Goal: Information Seeking & Learning: Compare options

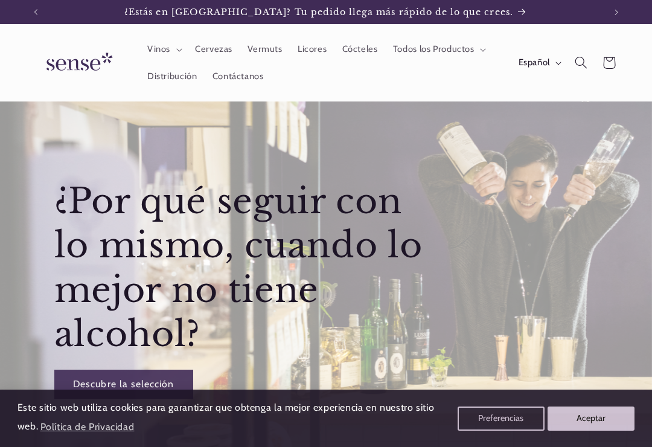
click at [555, 60] on button "Español" at bounding box center [539, 63] width 56 height 24
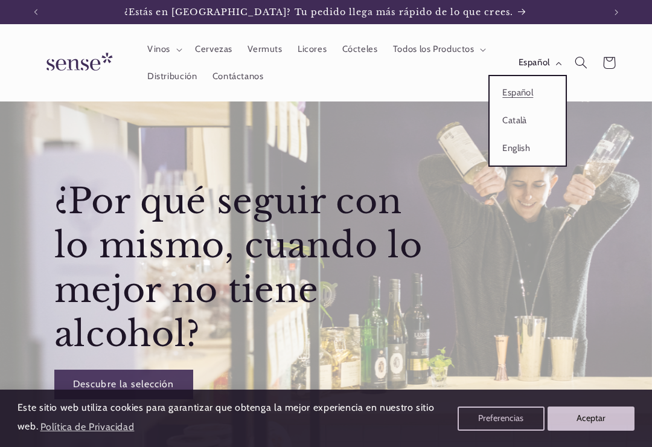
click at [519, 119] on link "Català" at bounding box center [528, 121] width 76 height 28
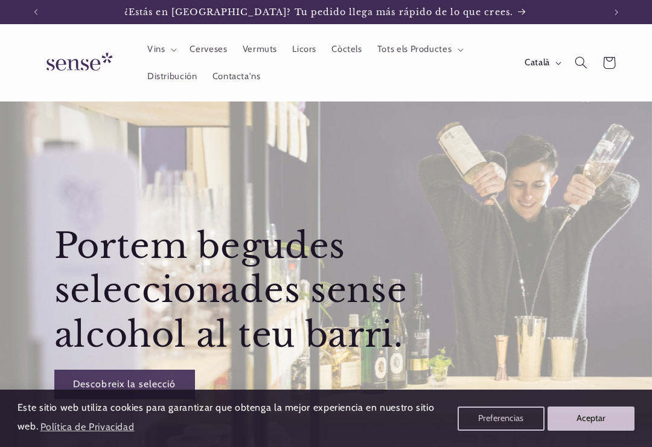
click at [598, 421] on button "Aceptar" at bounding box center [591, 418] width 87 height 24
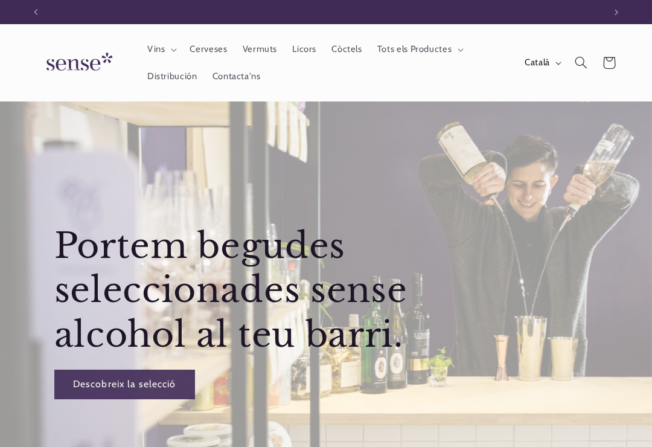
scroll to position [0, 569]
click at [158, 49] on span "Vins" at bounding box center [156, 48] width 18 height 11
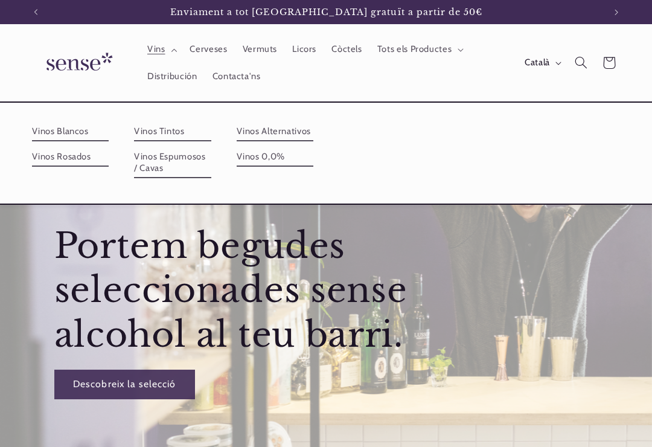
click at [55, 131] on link "Vinos Blancos" at bounding box center [70, 131] width 77 height 19
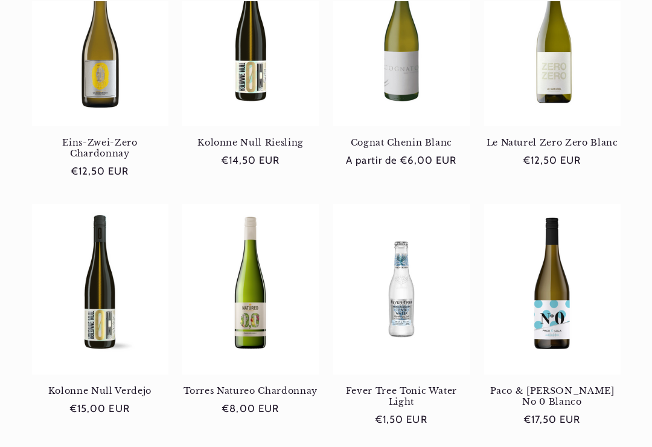
scroll to position [525, 0]
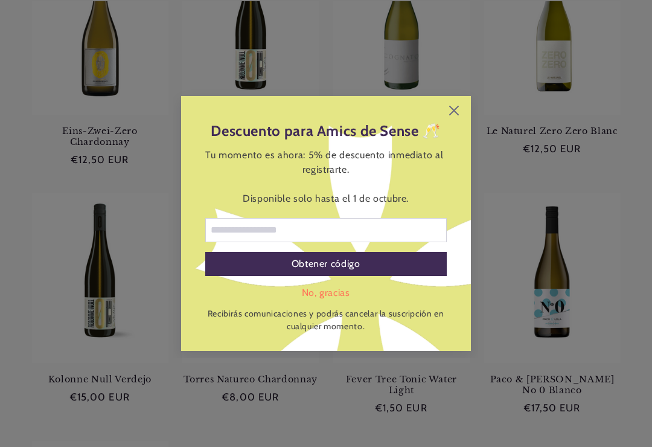
click at [22, 255] on div "Descuento para Amics de Sense 🥂 Tu momento es ahora: 5% de descuento inmediato …" at bounding box center [326, 223] width 652 height 447
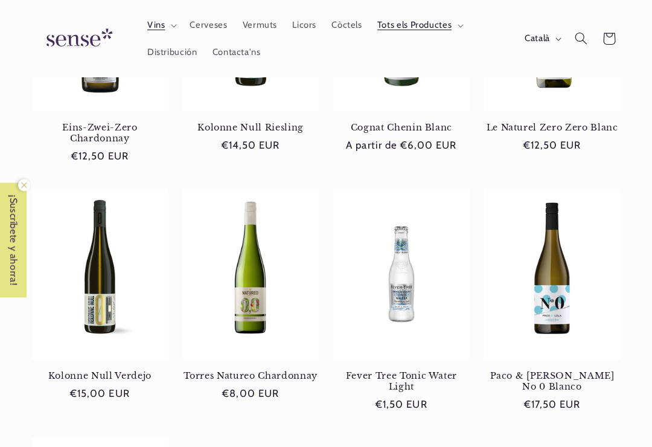
scroll to position [528, 0]
click at [241, 370] on link "Torres Natureo Chardonnay" at bounding box center [250, 375] width 136 height 11
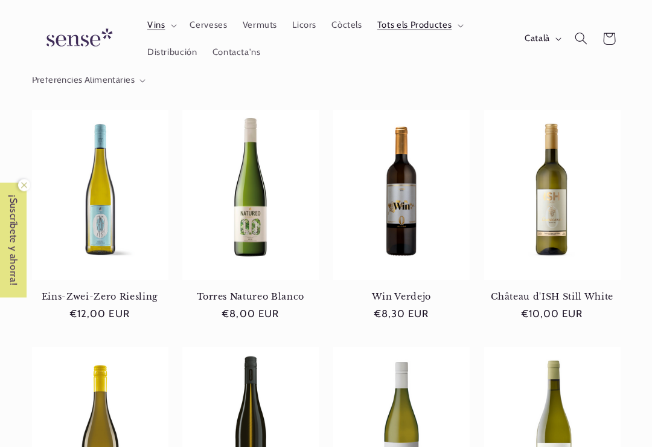
scroll to position [123, 0]
click at [251, 291] on link "Torres Natureo Blanco" at bounding box center [250, 296] width 136 height 11
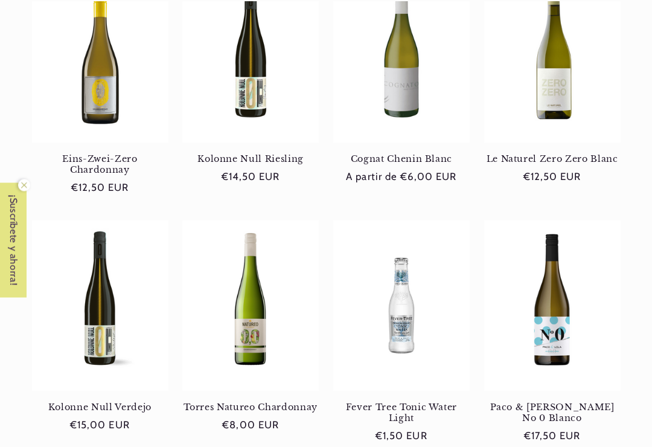
scroll to position [531, 0]
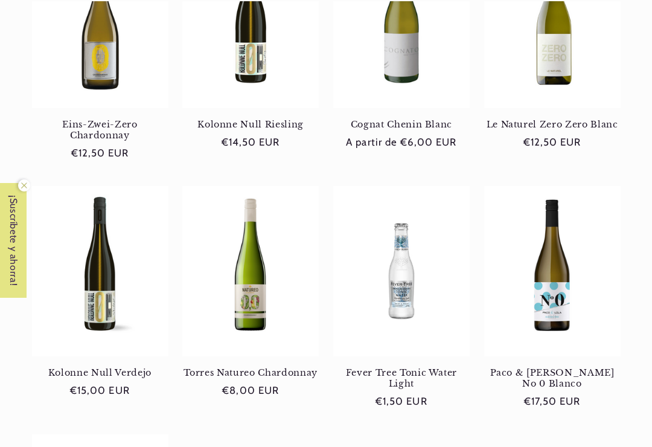
click at [243, 367] on link "Torres Natureo Chardonnay" at bounding box center [250, 372] width 136 height 11
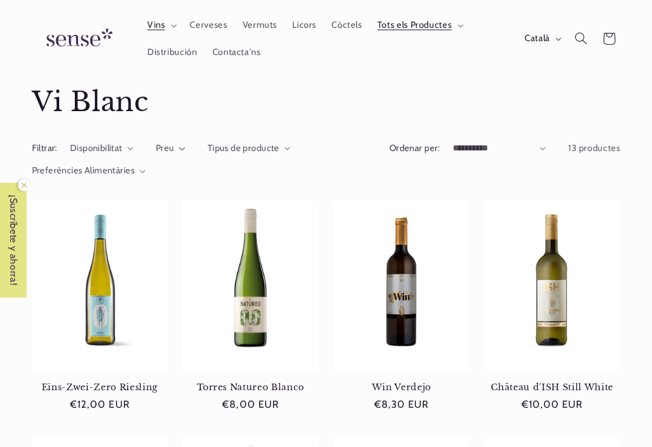
scroll to position [32, 0]
click at [240, 382] on link "Torres Natureo Blanco" at bounding box center [250, 387] width 136 height 11
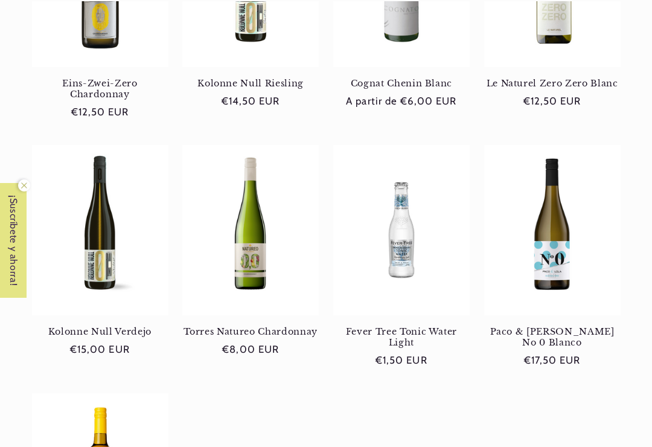
scroll to position [0, 0]
click at [240, 326] on link "Torres Natureo Chardonnay" at bounding box center [250, 331] width 136 height 11
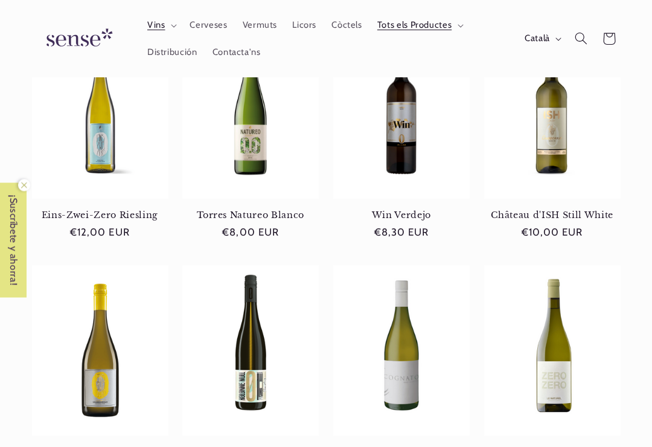
scroll to position [193, 0]
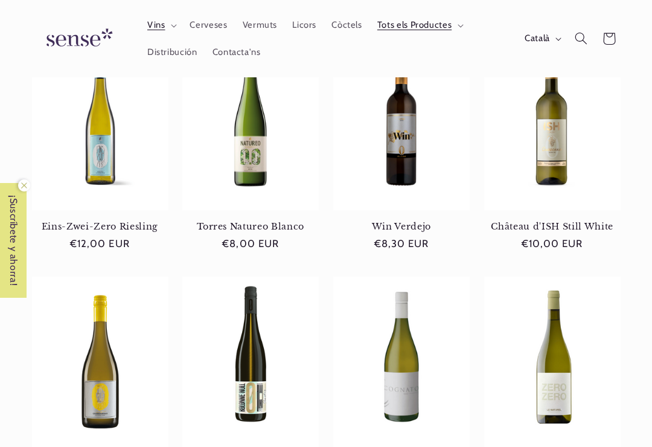
click at [238, 221] on link "Torres Natureo Blanco" at bounding box center [250, 226] width 136 height 11
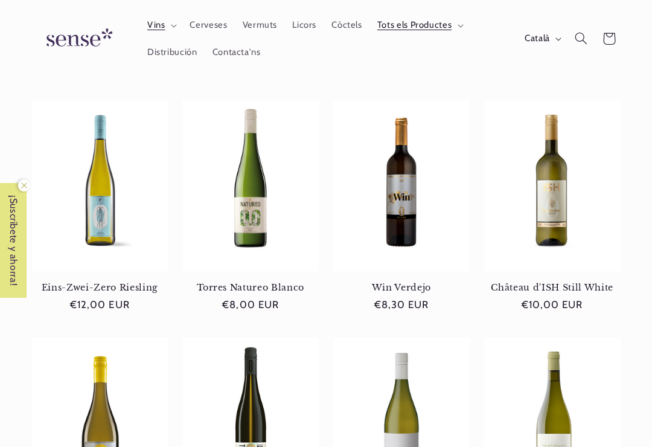
scroll to position [0, 0]
click at [243, 282] on link "Torres Natureo Blanco" at bounding box center [250, 287] width 136 height 11
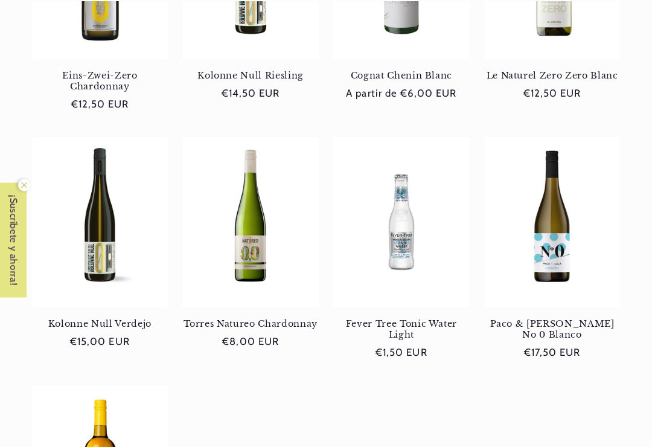
scroll to position [580, 0]
click at [238, 318] on link "Torres Natureo Chardonnay" at bounding box center [250, 323] width 136 height 11
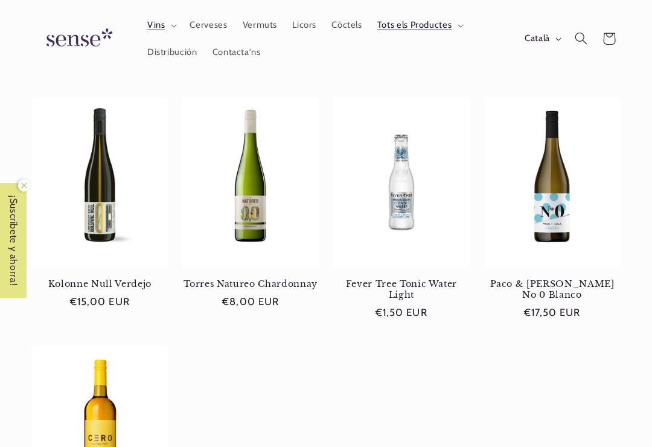
scroll to position [616, 0]
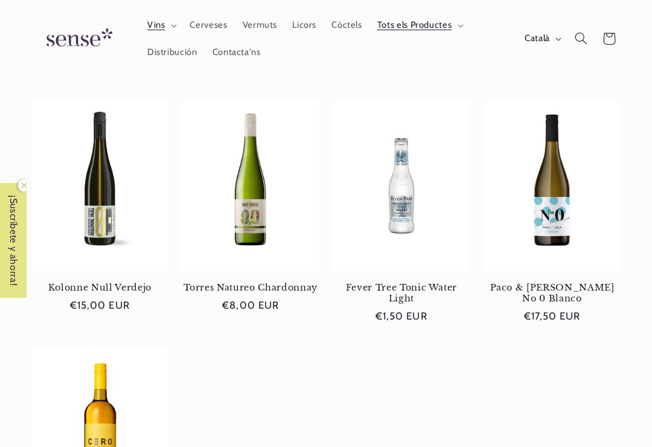
click at [236, 282] on link "Torres Natureo Chardonnay" at bounding box center [250, 287] width 136 height 11
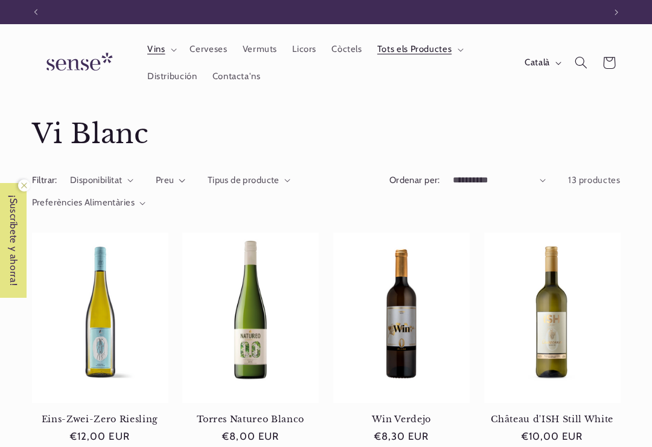
scroll to position [0, 0]
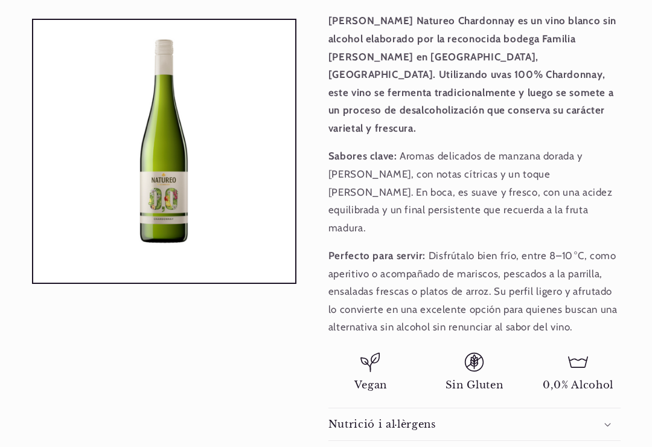
scroll to position [446, 0]
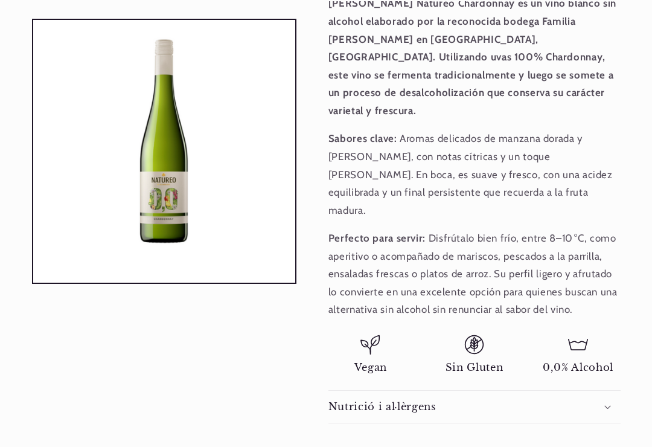
click at [603, 401] on div "Nutrició i al·lèrgens" at bounding box center [474, 407] width 292 height 13
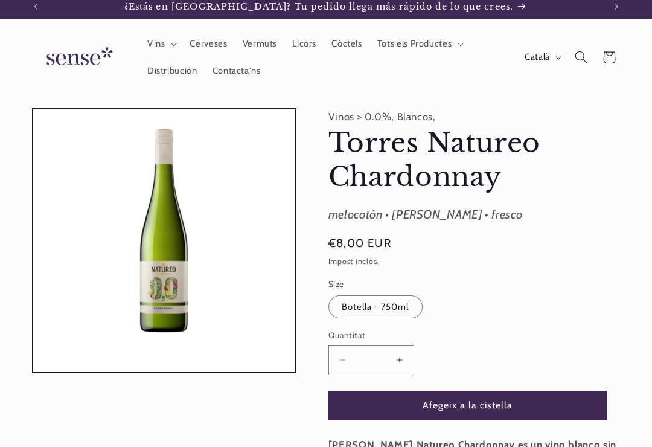
scroll to position [0, 0]
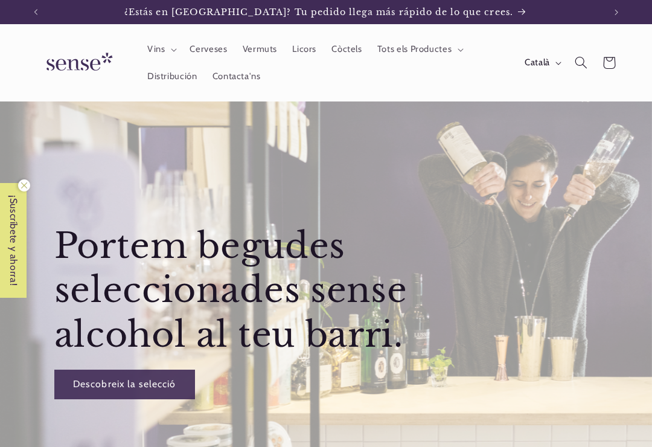
click at [450, 55] on summary "Tots els Productes" at bounding box center [418, 49] width 99 height 27
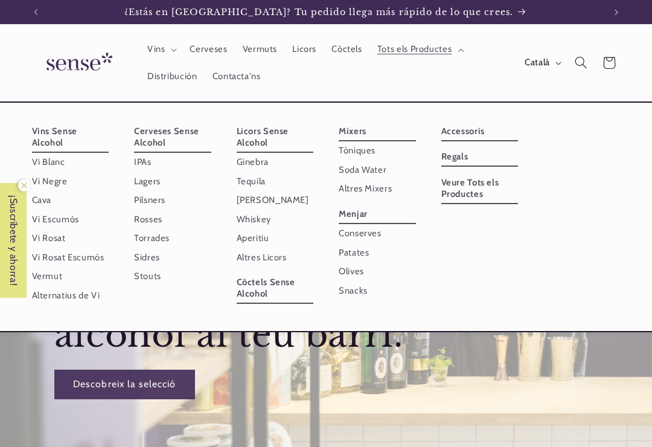
click at [39, 198] on link "Cava" at bounding box center [70, 200] width 77 height 19
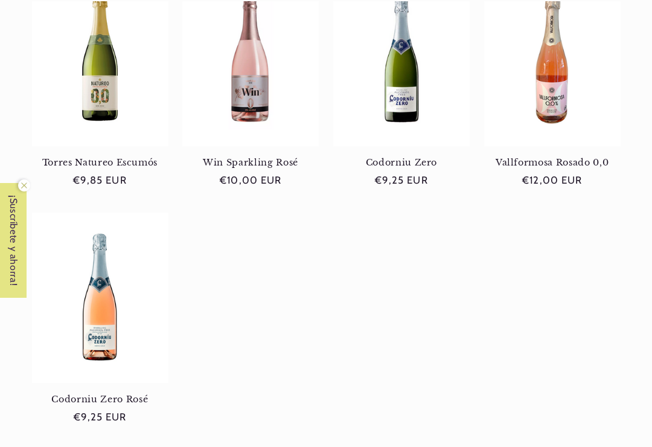
click at [32, 394] on link "Codorniu Zero Rosé" at bounding box center [100, 399] width 136 height 11
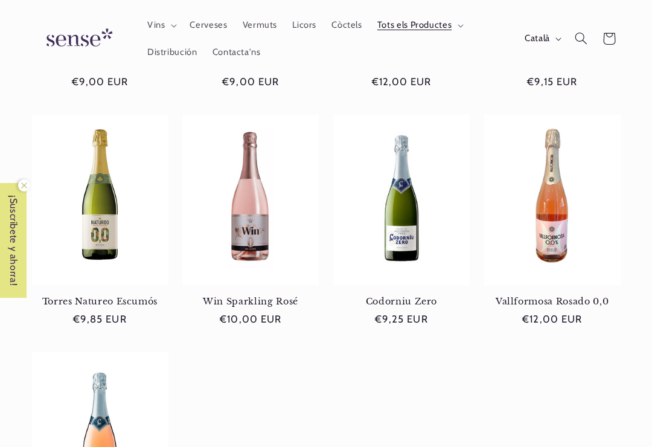
scroll to position [353, 0]
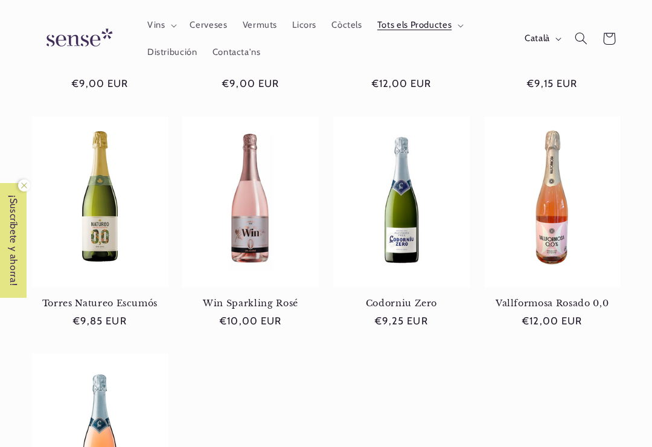
click at [435, 406] on ul "Freixenet Cava Rosé 0,0 Freixenet Cava Rosé 0,0 Preu habitual €9,00 EUR Preu ha…" at bounding box center [326, 228] width 589 height 696
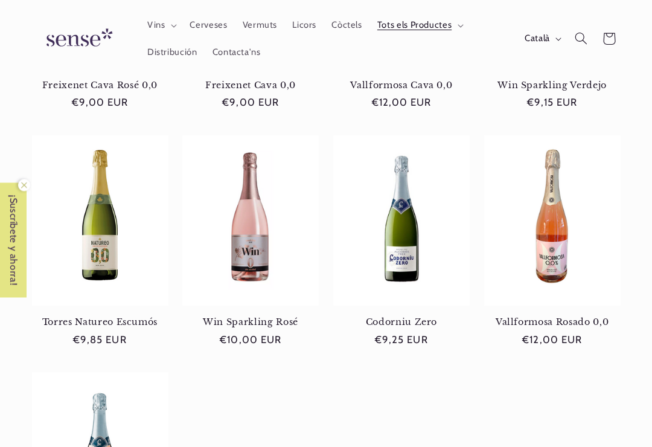
scroll to position [334, 0]
click at [94, 316] on link "Torres Natureo Escumós" at bounding box center [100, 321] width 136 height 11
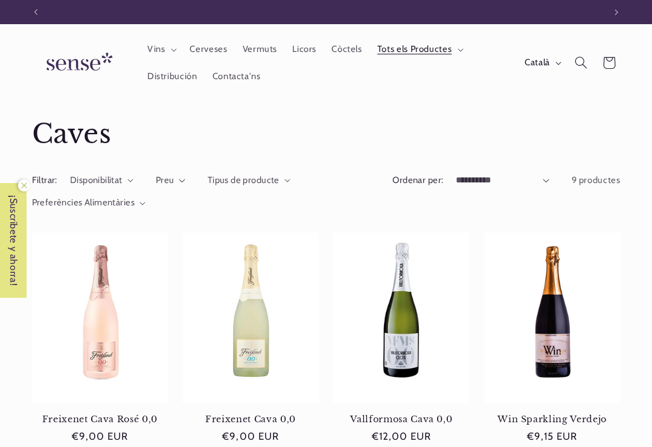
scroll to position [0, 569]
click at [155, 54] on span "Vins" at bounding box center [156, 48] width 18 height 11
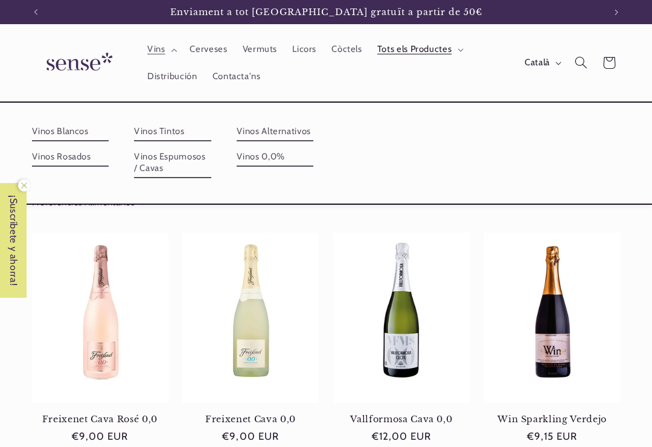
click at [60, 134] on link "Vinos Blancos" at bounding box center [70, 131] width 77 height 19
click at [63, 136] on link "Vinos Blancos" at bounding box center [70, 131] width 77 height 19
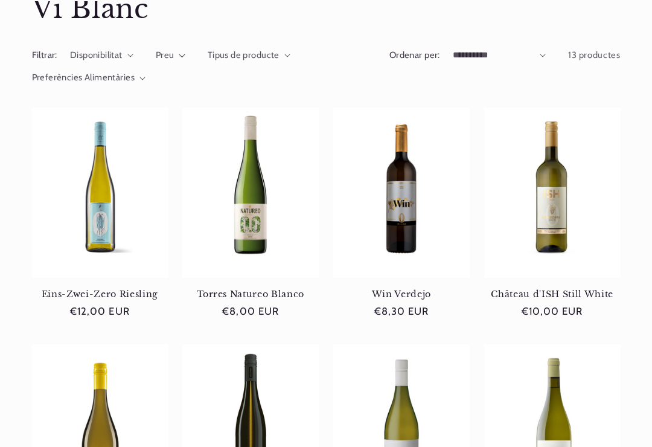
scroll to position [135, 0]
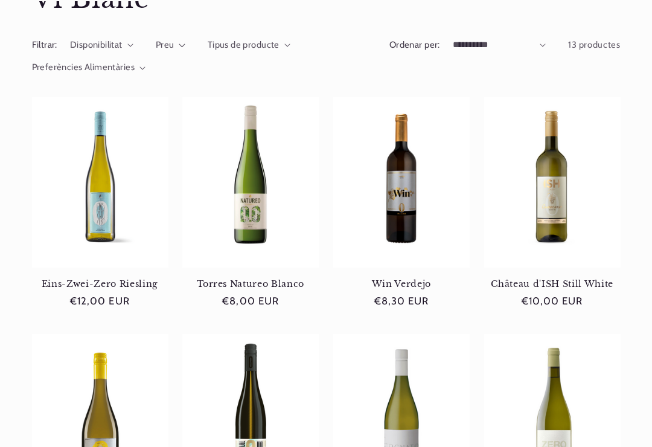
click at [258, 278] on link "Torres Natureo Blanco" at bounding box center [250, 283] width 136 height 11
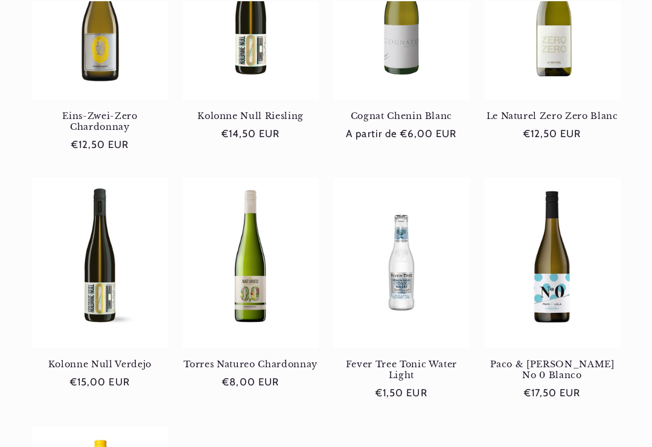
scroll to position [549, 0]
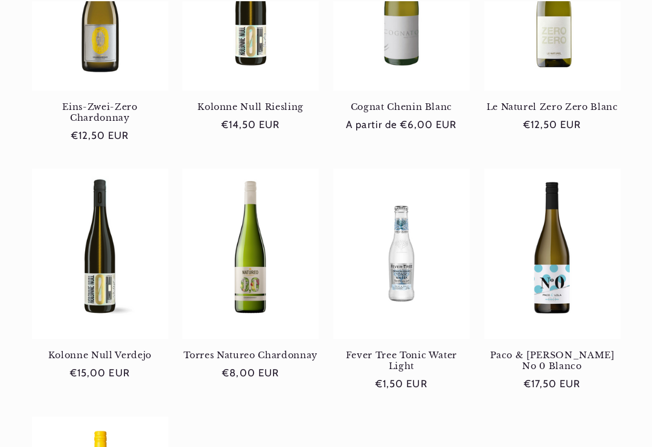
click at [231, 350] on link "Torres Natureo Chardonnay" at bounding box center [250, 355] width 136 height 11
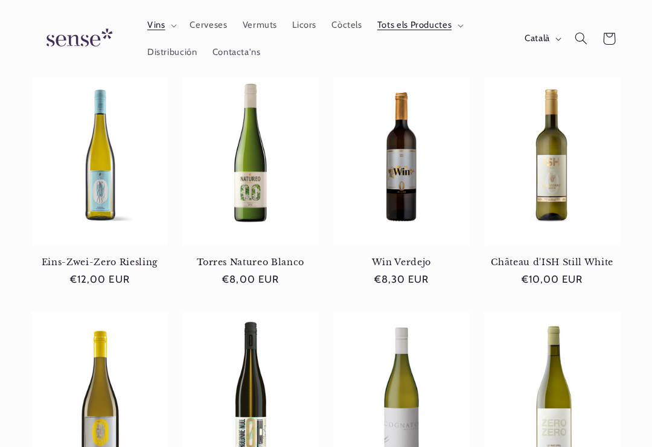
scroll to position [155, 0]
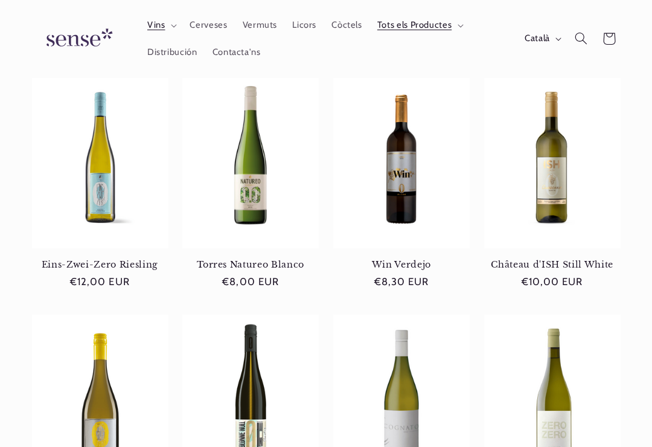
click at [247, 259] on link "Torres Natureo Blanco" at bounding box center [250, 264] width 136 height 11
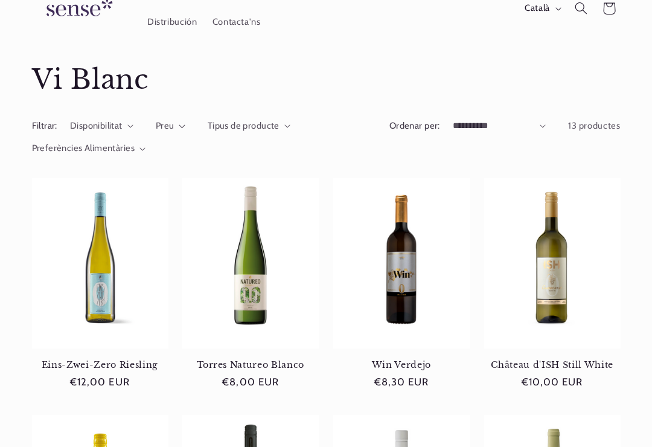
scroll to position [0, 0]
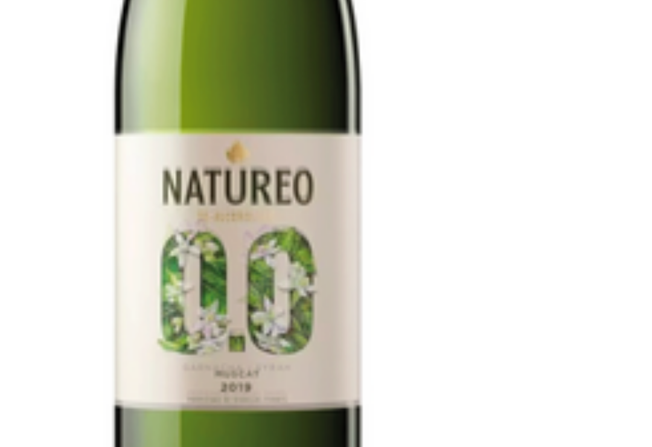
scroll to position [0, 569]
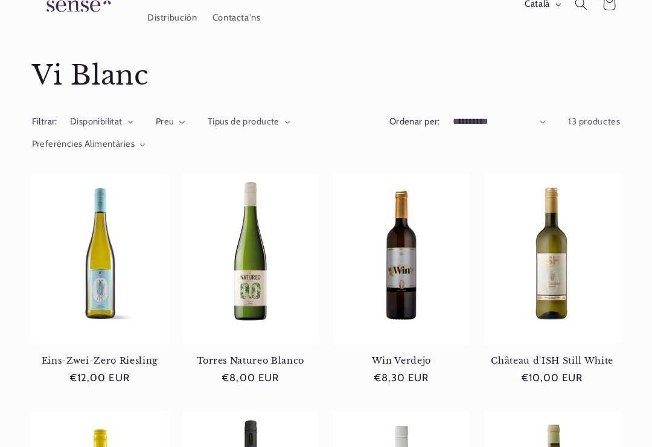
scroll to position [59, 0]
click at [241, 355] on link "Torres Natureo Blanco" at bounding box center [250, 360] width 136 height 11
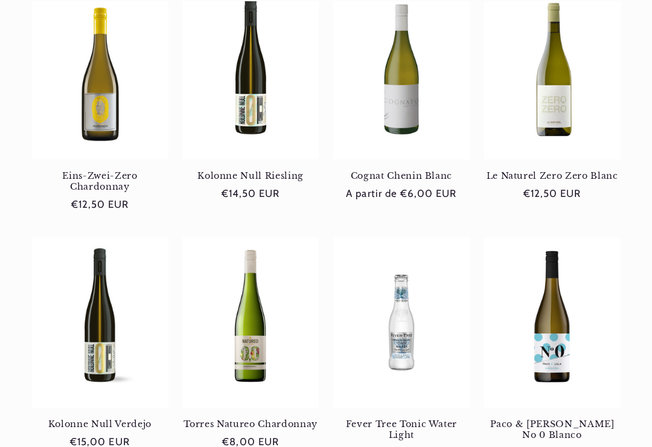
scroll to position [480, 0]
click at [240, 418] on link "Torres Natureo Chardonnay" at bounding box center [250, 423] width 136 height 11
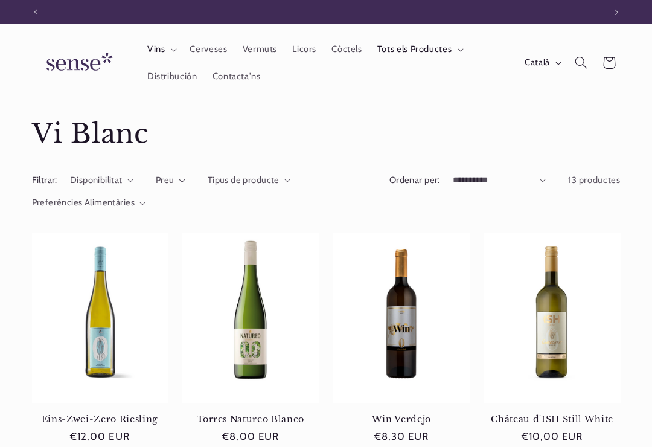
scroll to position [0, 569]
click at [258, 47] on span "Vermuts" at bounding box center [260, 48] width 34 height 11
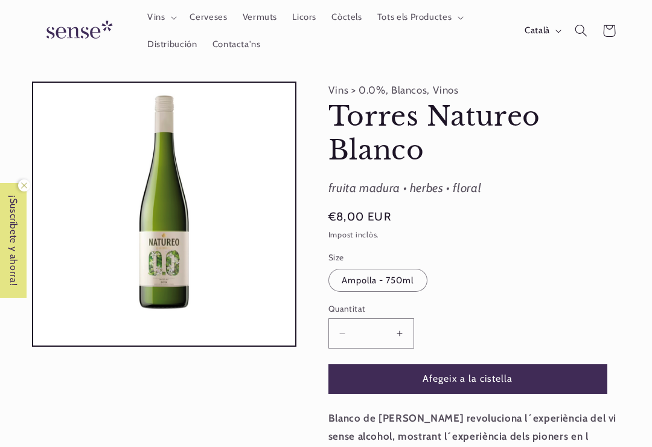
scroll to position [0, 569]
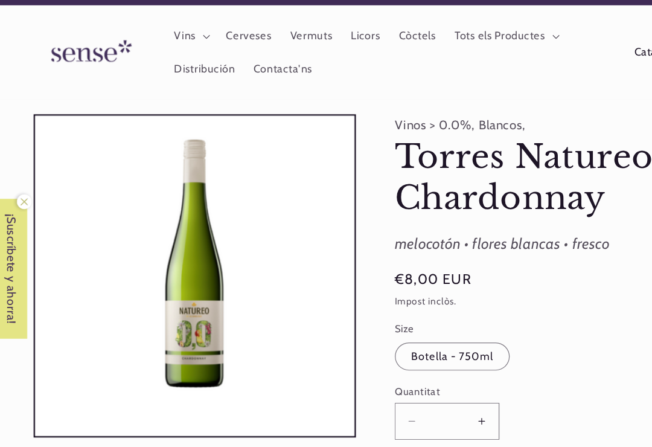
click at [33, 377] on button "Obrir element multimèdia 1 en una finestra modal" at bounding box center [33, 377] width 0 height 0
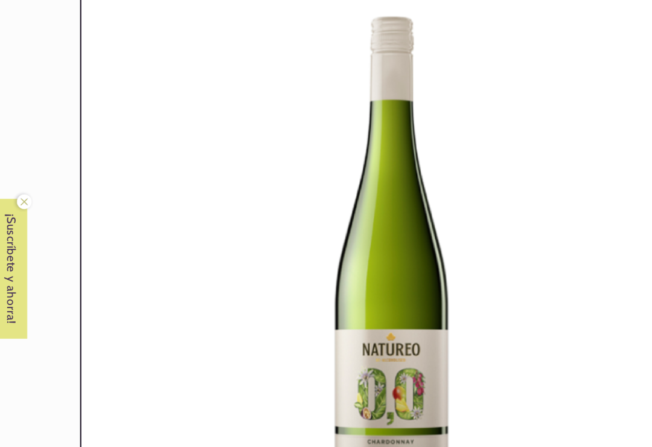
scroll to position [14, 0]
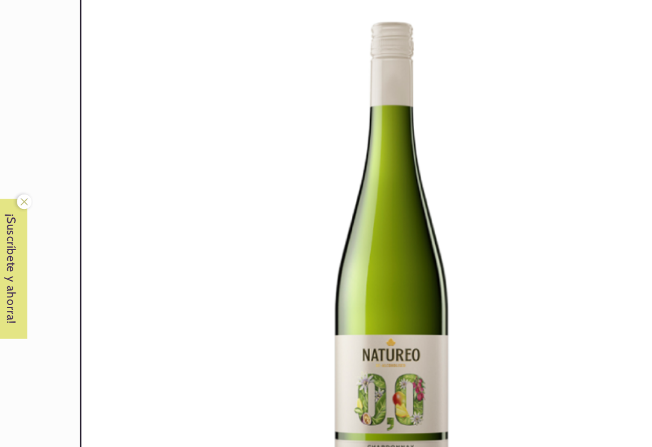
click at [17, 160] on div "Galeria multimèdia" at bounding box center [326, 223] width 652 height 447
click at [19, 177] on icon at bounding box center [22, 185] width 17 height 17
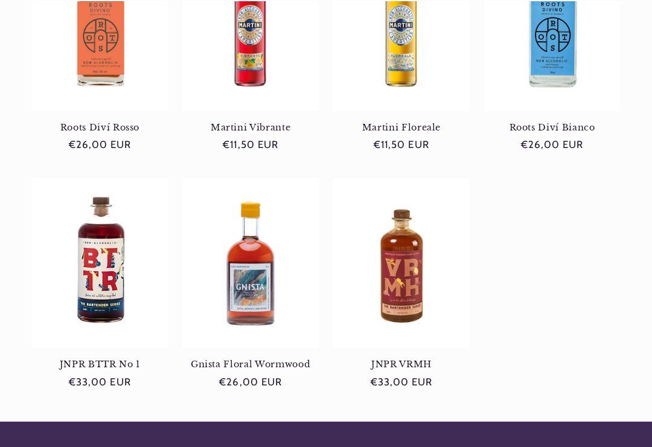
scroll to position [301, 0]
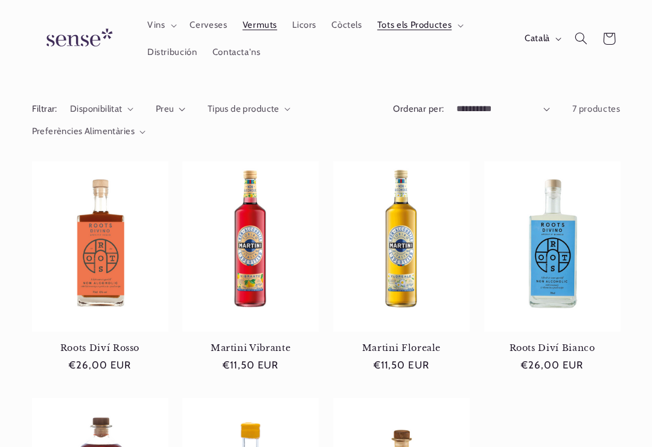
click at [18, 290] on div "Roots Diví Rosso Roots Diví Rosso Preu habitual €26,00 EUR Preu habitual €26,00…" at bounding box center [326, 390] width 652 height 459
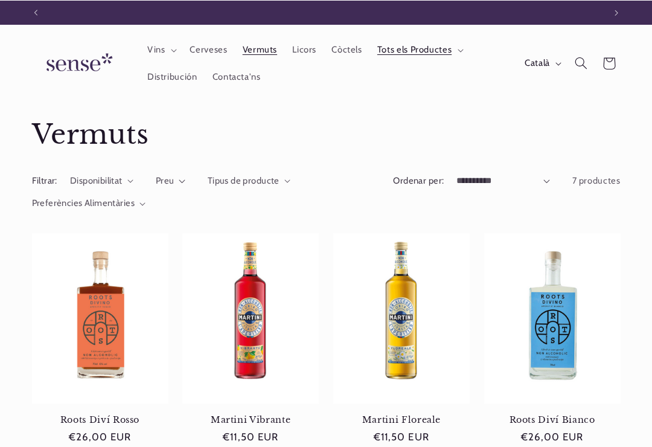
scroll to position [0, 569]
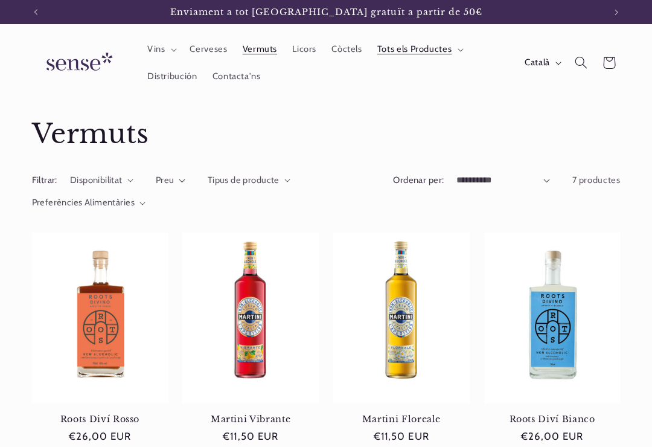
click at [213, 49] on span "Cerveses" at bounding box center [208, 48] width 37 height 11
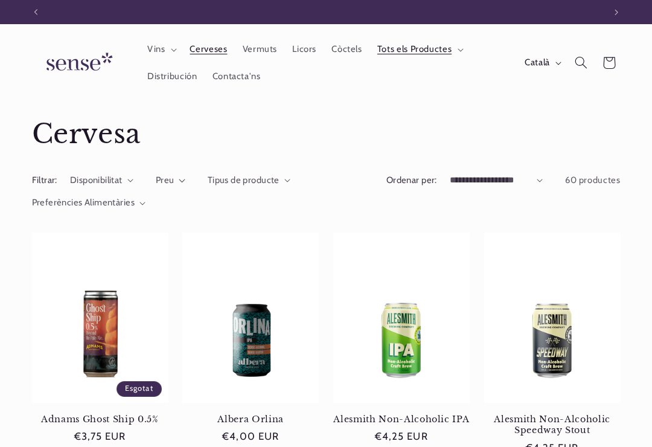
click at [171, 75] on span "Distribución" at bounding box center [172, 76] width 50 height 11
